Goal: Transaction & Acquisition: Purchase product/service

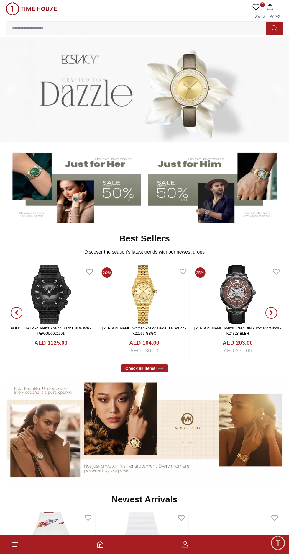
click at [83, 194] on img at bounding box center [74, 185] width 134 height 74
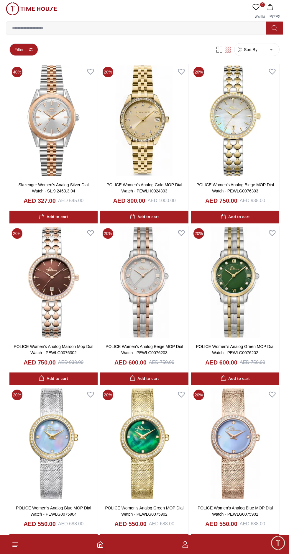
click at [31, 50] on icon "button" at bounding box center [30, 49] width 5 height 5
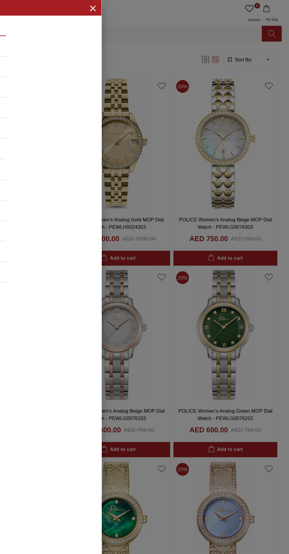
click at [256, 40] on div at bounding box center [144, 277] width 289 height 554
click at [127, 14] on div "Categories Brands Color Band Closure Band Color Case Diameter (Mm) Case Size (M…" at bounding box center [66, 124] width 133 height 223
click at [125, 9] on icon "button" at bounding box center [125, 6] width 7 height 7
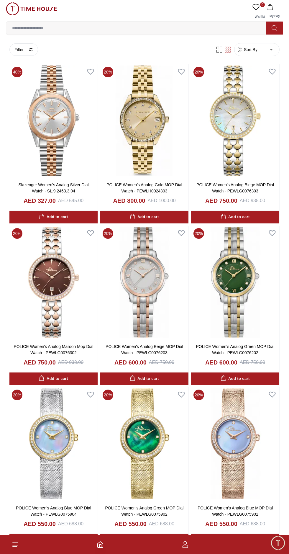
click at [252, 49] on span "Sort By:" at bounding box center [251, 50] width 16 height 6
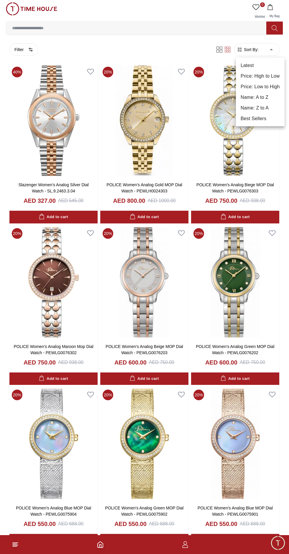
click at [274, 84] on li "Price: Low to High" at bounding box center [260, 87] width 49 height 11
type input "*"
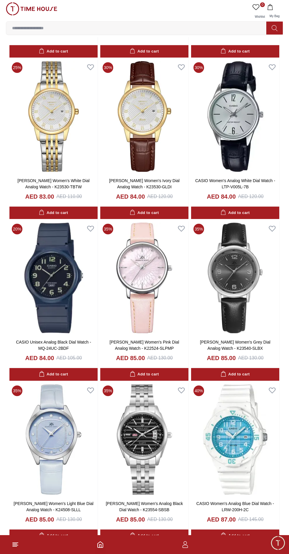
scroll to position [323, 0]
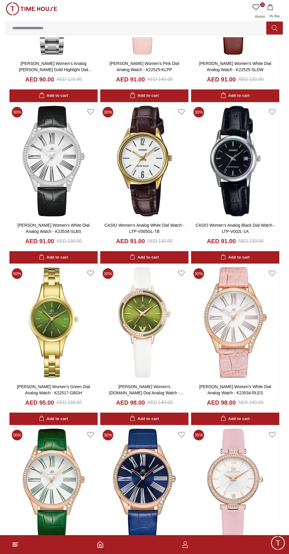
scroll to position [1094, 0]
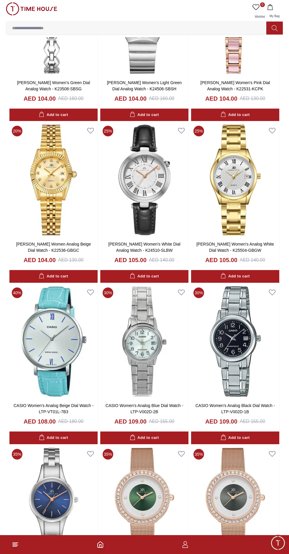
scroll to position [2366, 0]
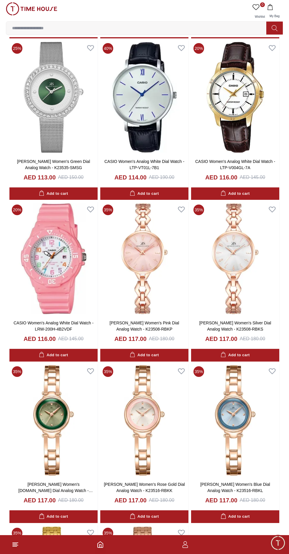
scroll to position [3745, 0]
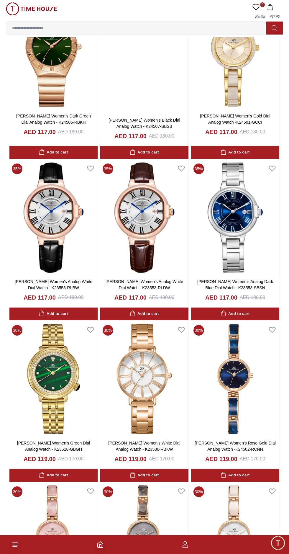
scroll to position [4599, 0]
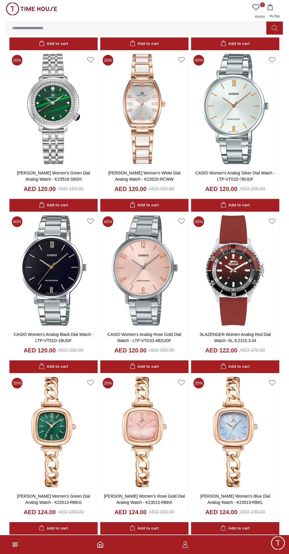
scroll to position [5841, 0]
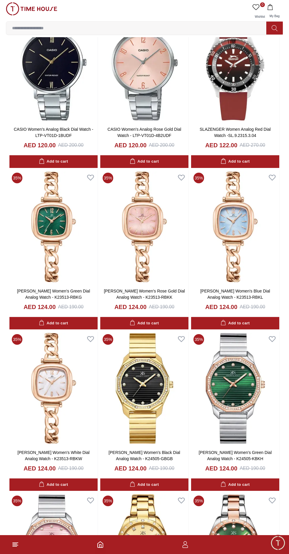
scroll to position [6040, 0]
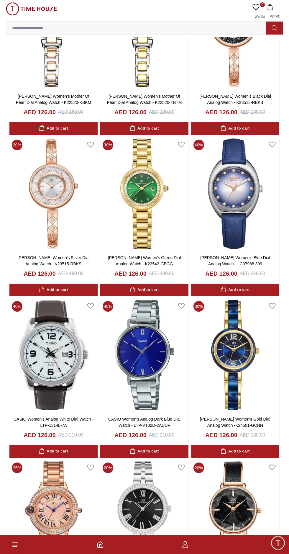
scroll to position [7145, 0]
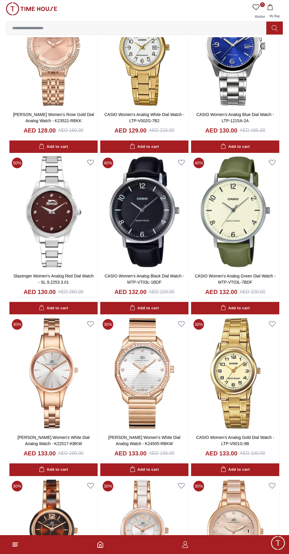
scroll to position [8679, 0]
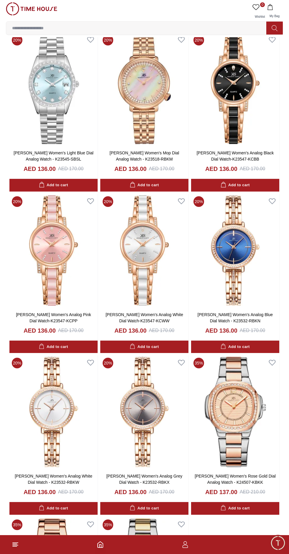
scroll to position [10223, 0]
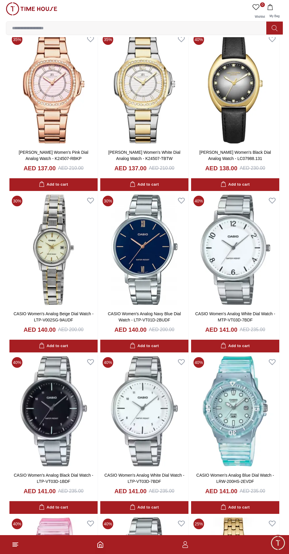
scroll to position [10706, 0]
click at [142, 111] on img at bounding box center [144, 88] width 88 height 113
